Goal: Entertainment & Leisure: Consume media (video, audio)

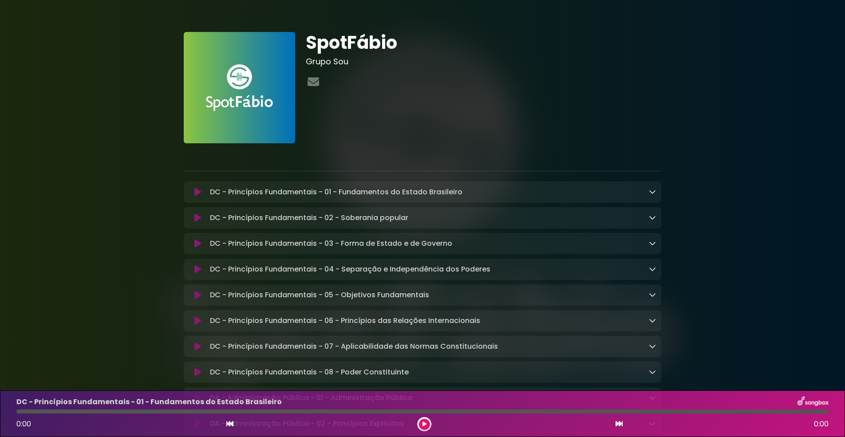
click at [424, 424] on icon at bounding box center [425, 424] width 4 height 5
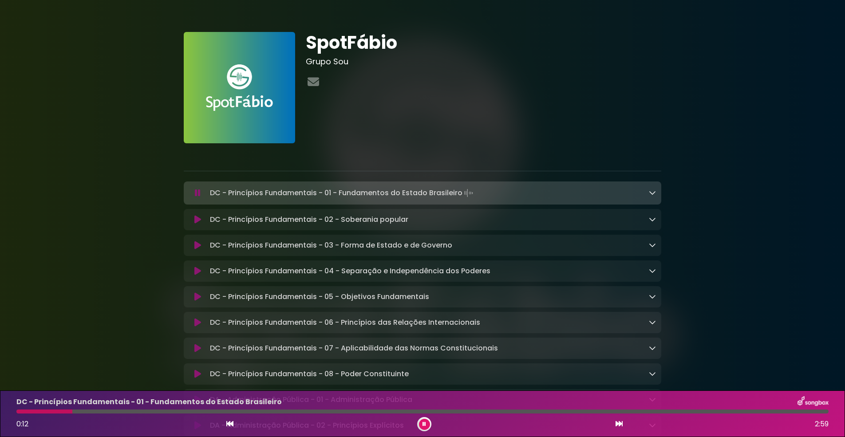
click at [424, 424] on icon at bounding box center [425, 424] width 4 height 5
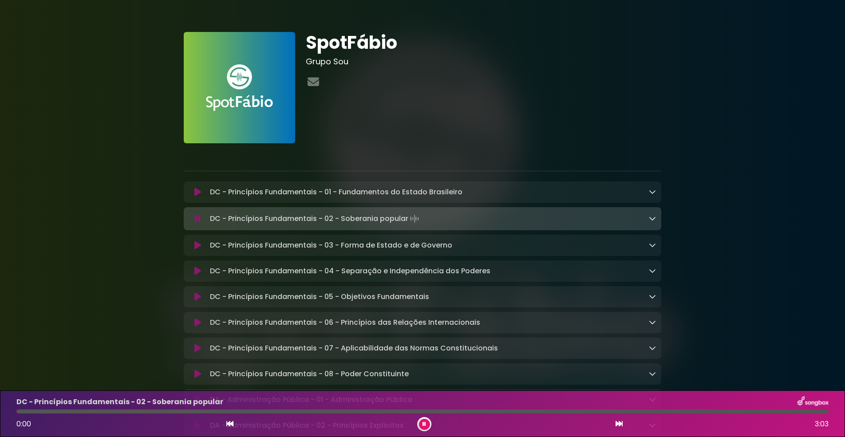
click at [424, 424] on icon at bounding box center [425, 424] width 4 height 5
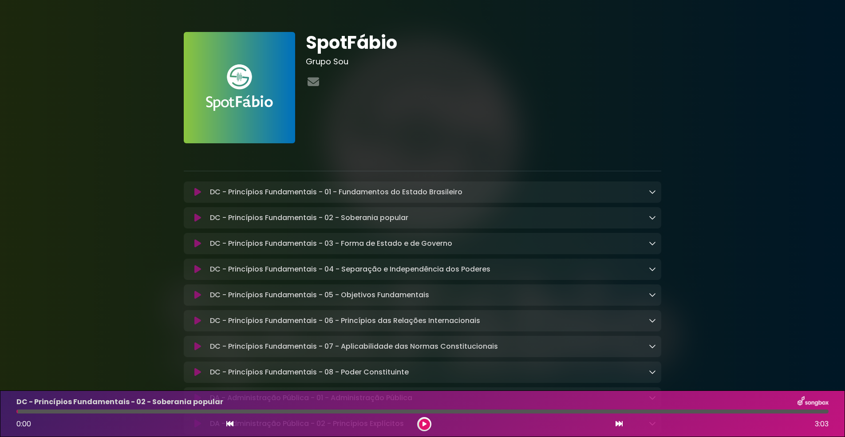
click at [424, 424] on icon at bounding box center [425, 424] width 4 height 5
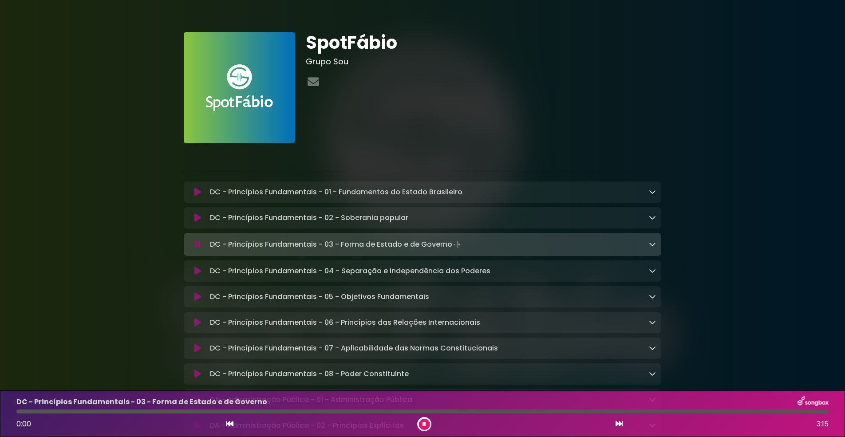
click at [424, 424] on icon at bounding box center [425, 424] width 4 height 5
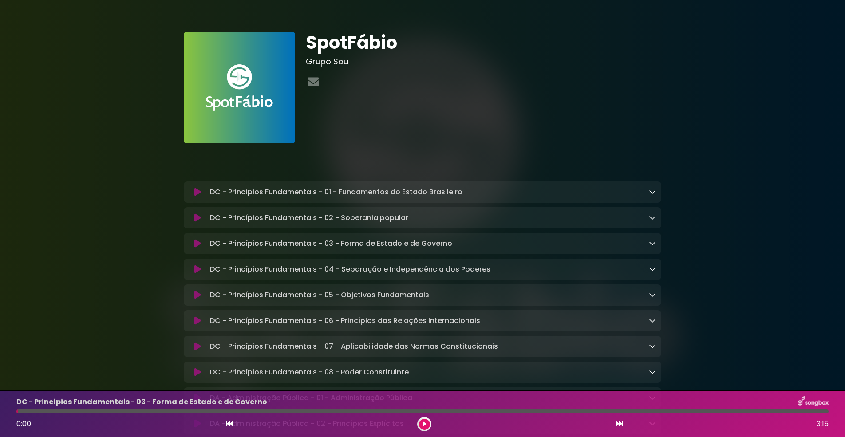
click at [424, 424] on icon at bounding box center [425, 424] width 4 height 5
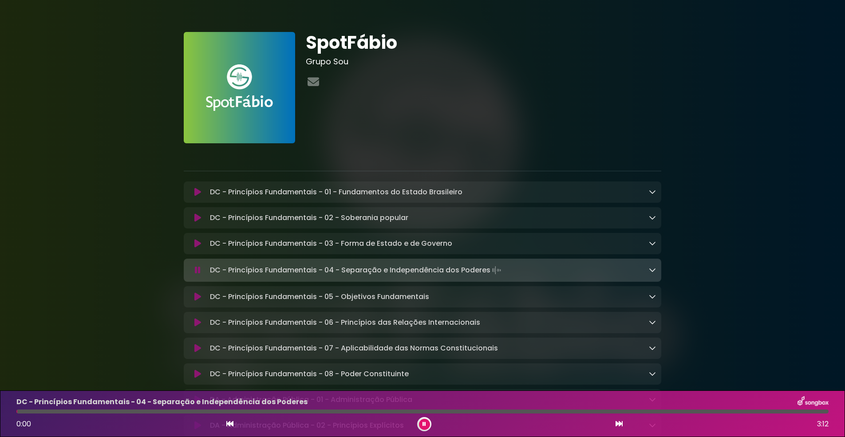
click at [424, 424] on icon at bounding box center [425, 424] width 4 height 5
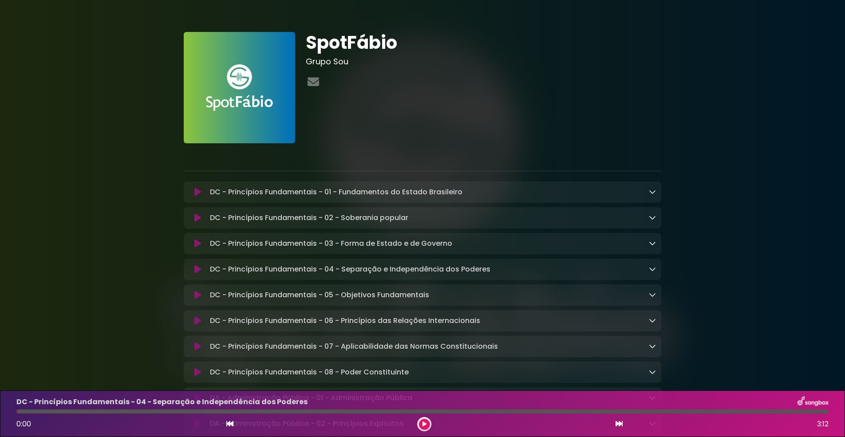
click at [424, 424] on icon at bounding box center [425, 424] width 4 height 5
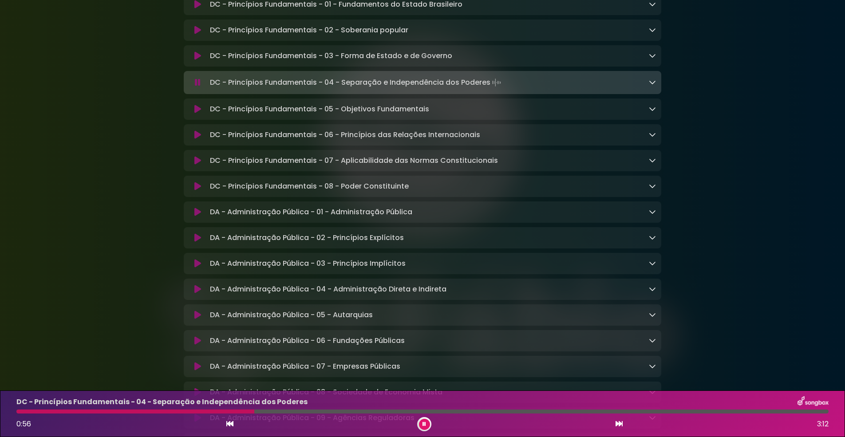
scroll to position [208, 0]
